Goal: Task Accomplishment & Management: Use online tool/utility

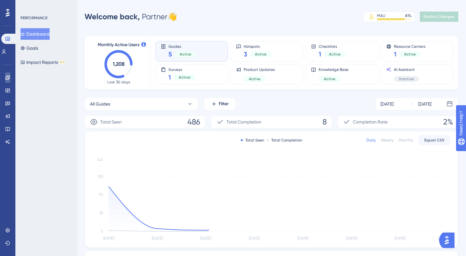
click at [7, 82] on link at bounding box center [7, 77] width 5 height 10
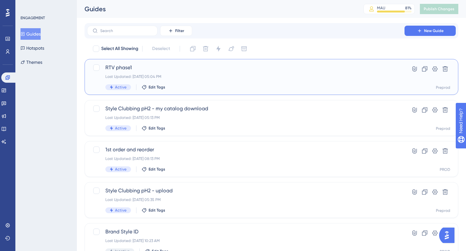
click at [118, 67] on span "RTV phase1" at bounding box center [245, 68] width 281 height 8
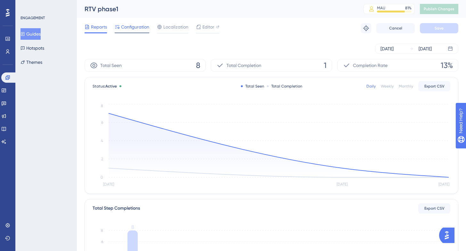
click at [133, 27] on span "Configuration" at bounding box center [135, 27] width 28 height 8
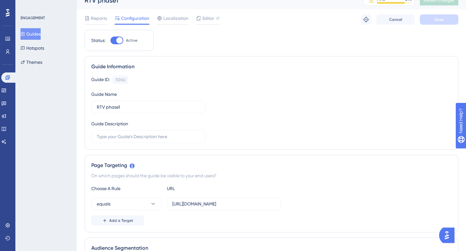
scroll to position [9, 0]
click at [211, 202] on input "[URL][DOMAIN_NAME]" at bounding box center [223, 203] width 103 height 7
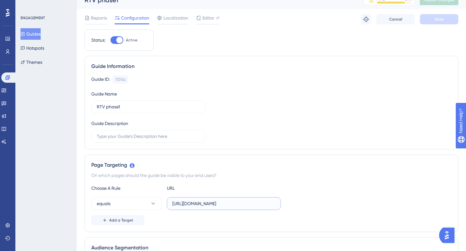
paste input "text"
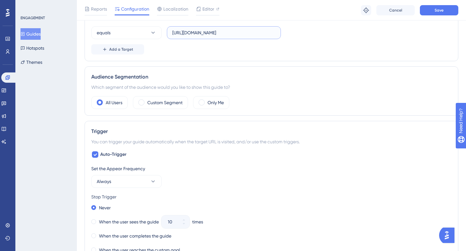
scroll to position [213, 0]
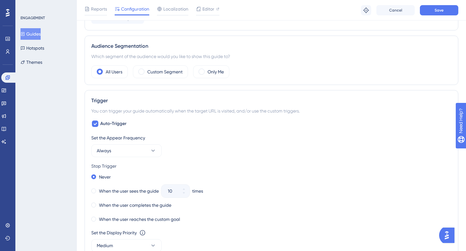
type input "[URL][DOMAIN_NAME]"
click at [219, 147] on div "Set the Appear Frequency Always" at bounding box center [271, 145] width 360 height 23
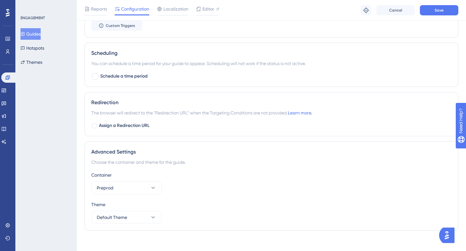
scroll to position [455, 0]
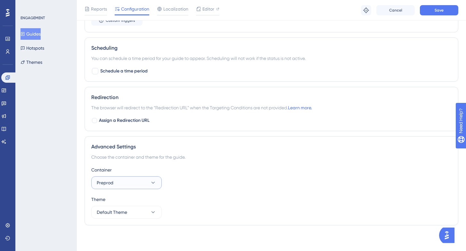
click at [126, 183] on button "Preprod" at bounding box center [126, 182] width 70 height 13
click at [119, 198] on div "PROD PROD" at bounding box center [127, 202] width 52 height 13
click at [221, 178] on div "Container PROD" at bounding box center [271, 177] width 360 height 23
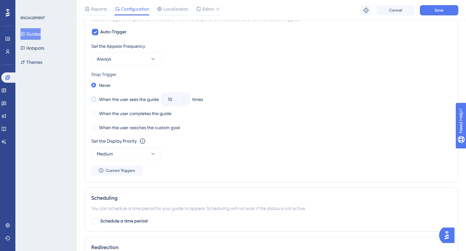
scroll to position [304, 0]
click at [123, 62] on button "Always" at bounding box center [126, 59] width 70 height 13
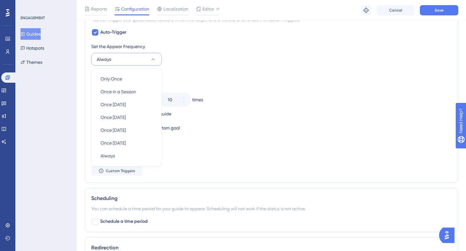
scroll to position [296, 0]
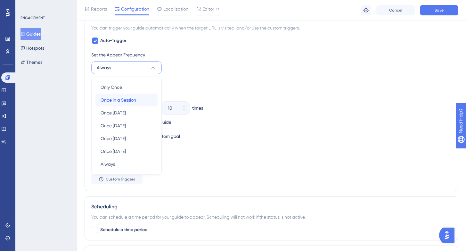
click at [125, 96] on span "Once in a Session" at bounding box center [119, 100] width 36 height 8
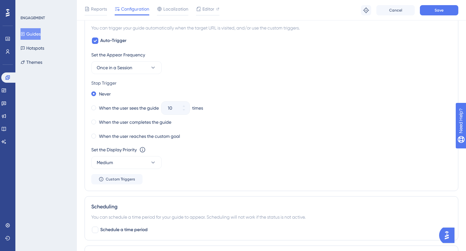
click at [212, 81] on div "Stop Trigger" at bounding box center [271, 83] width 360 height 8
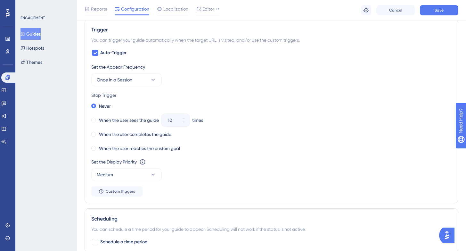
scroll to position [276, 0]
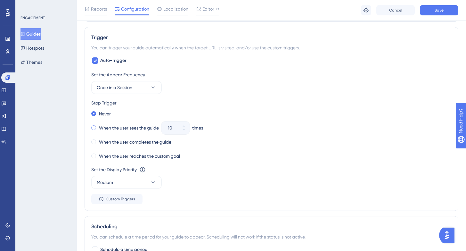
click at [94, 126] on span at bounding box center [93, 127] width 5 height 5
click at [98, 126] on input "radio" at bounding box center [98, 126] width 0 height 0
click at [288, 108] on div "Stop Trigger Never When the user sees the guide 10 times When the user complete…" at bounding box center [271, 130] width 360 height 62
click at [95, 142] on span at bounding box center [93, 141] width 5 height 5
click at [98, 140] on input "radio" at bounding box center [98, 140] width 0 height 0
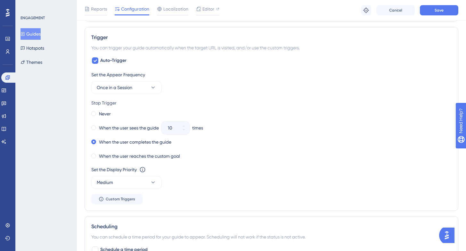
click at [259, 126] on div "When the user sees the guide 10 times" at bounding box center [271, 127] width 360 height 9
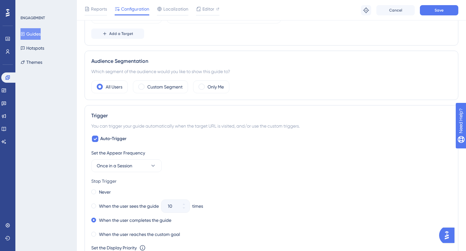
scroll to position [150, 0]
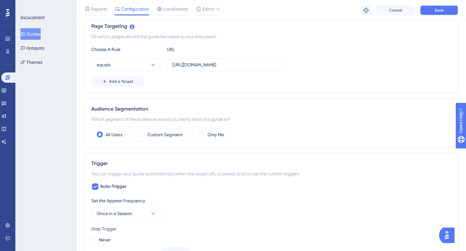
click at [429, 9] on button "Save" at bounding box center [439, 10] width 38 height 10
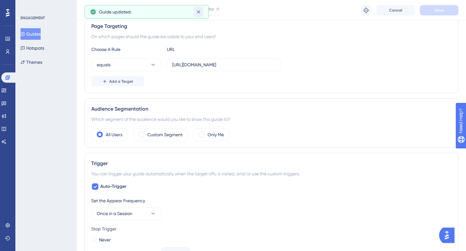
click at [199, 10] on icon at bounding box center [198, 12] width 6 height 6
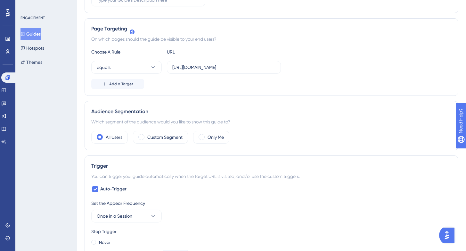
scroll to position [0, 0]
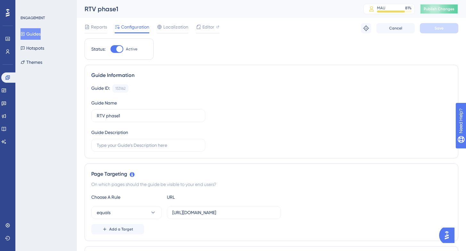
click at [455, 7] on span "Publish Changes" at bounding box center [439, 8] width 31 height 5
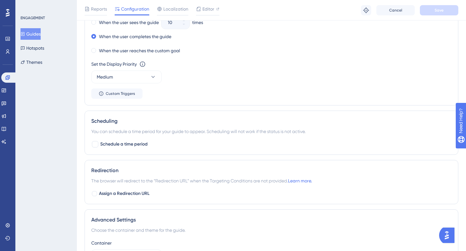
scroll to position [455, 0]
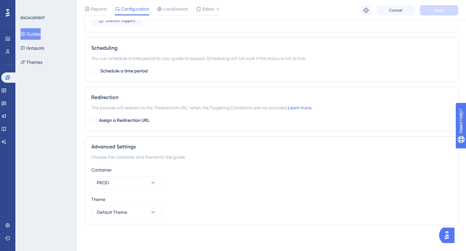
click at [288, 181] on div "Container PROD" at bounding box center [271, 177] width 360 height 23
